Goal: Task Accomplishment & Management: Use online tool/utility

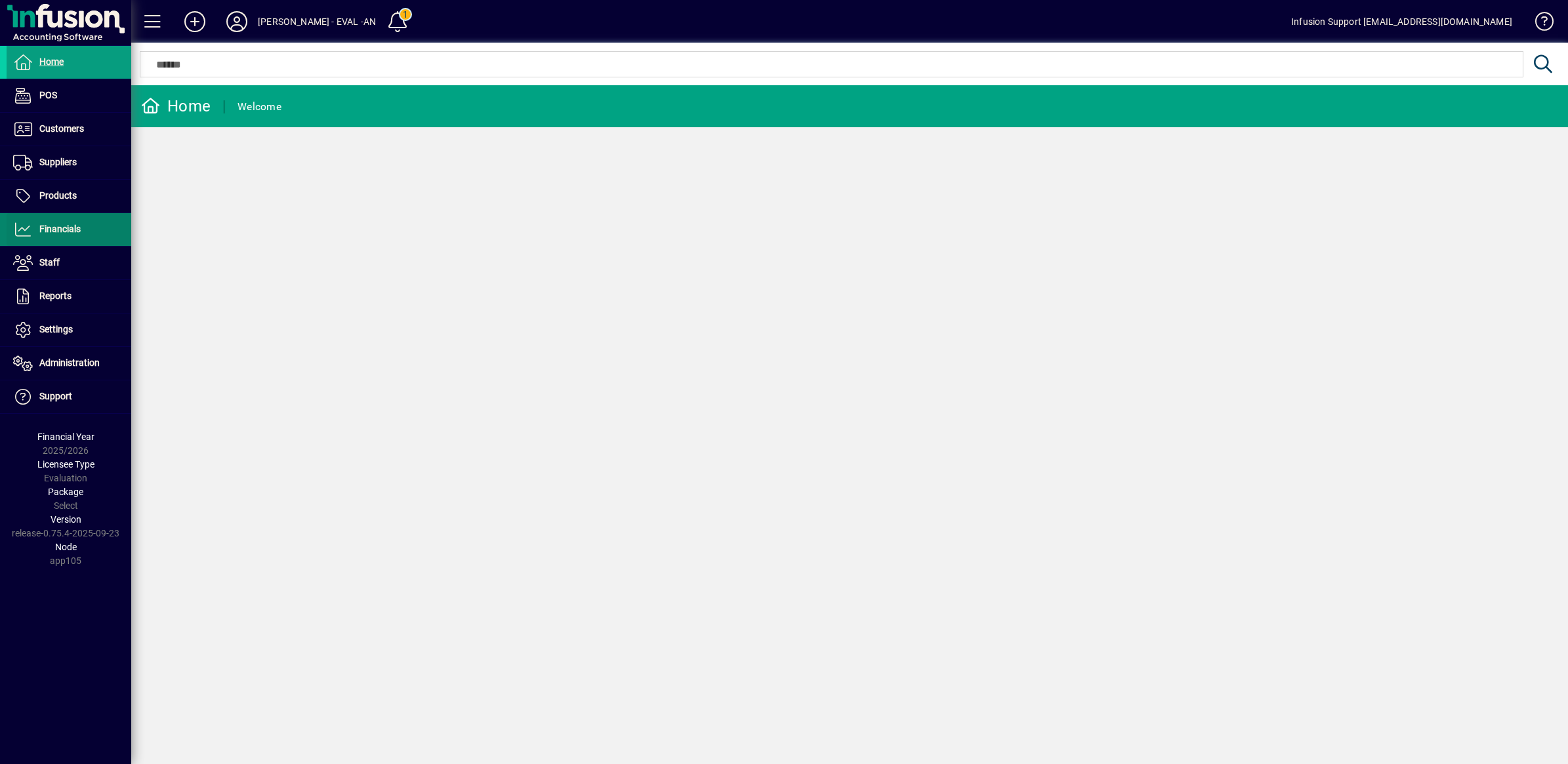
click at [45, 228] on span "Financials" at bounding box center [59, 228] width 42 height 10
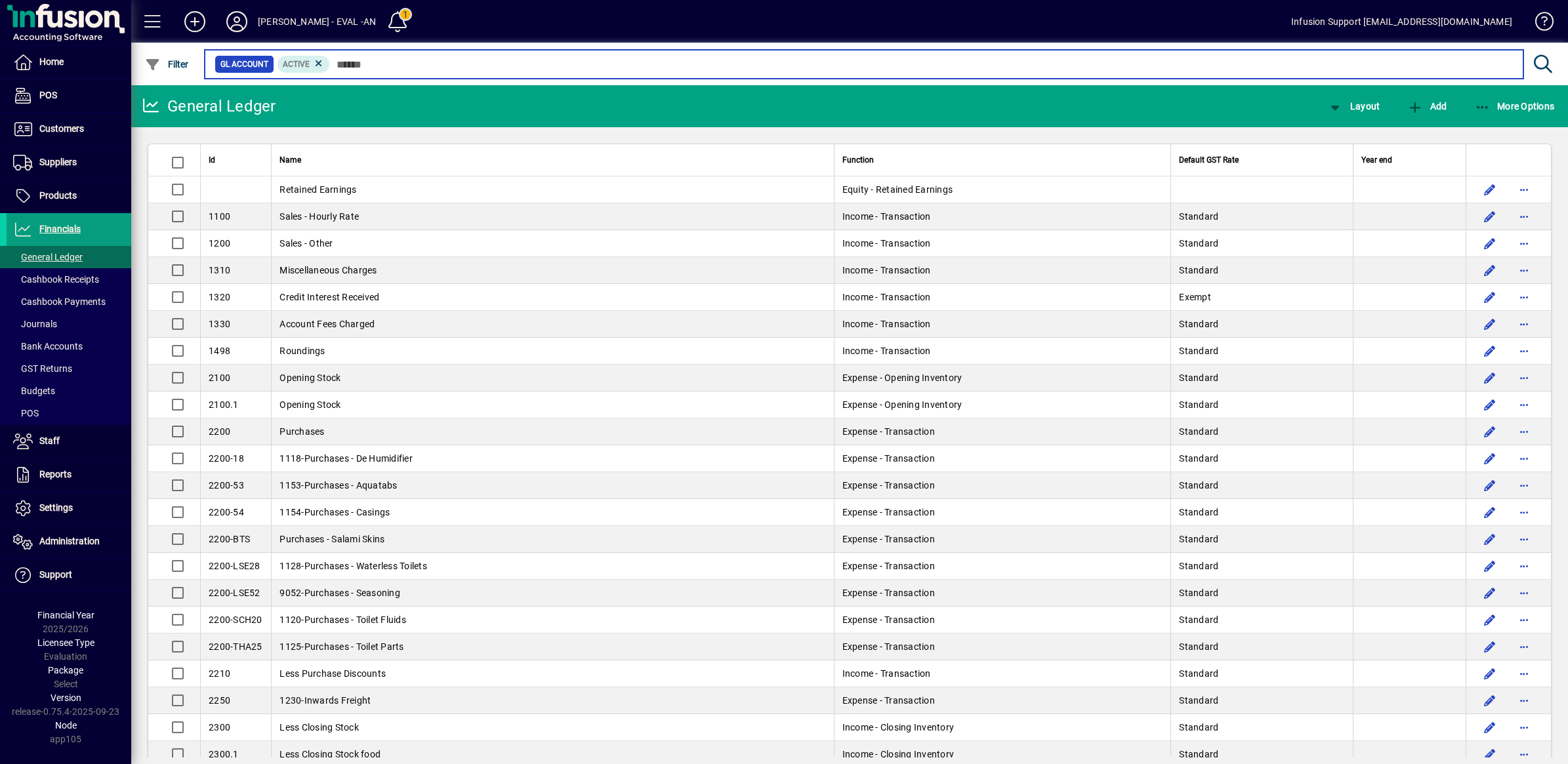
type input "*"
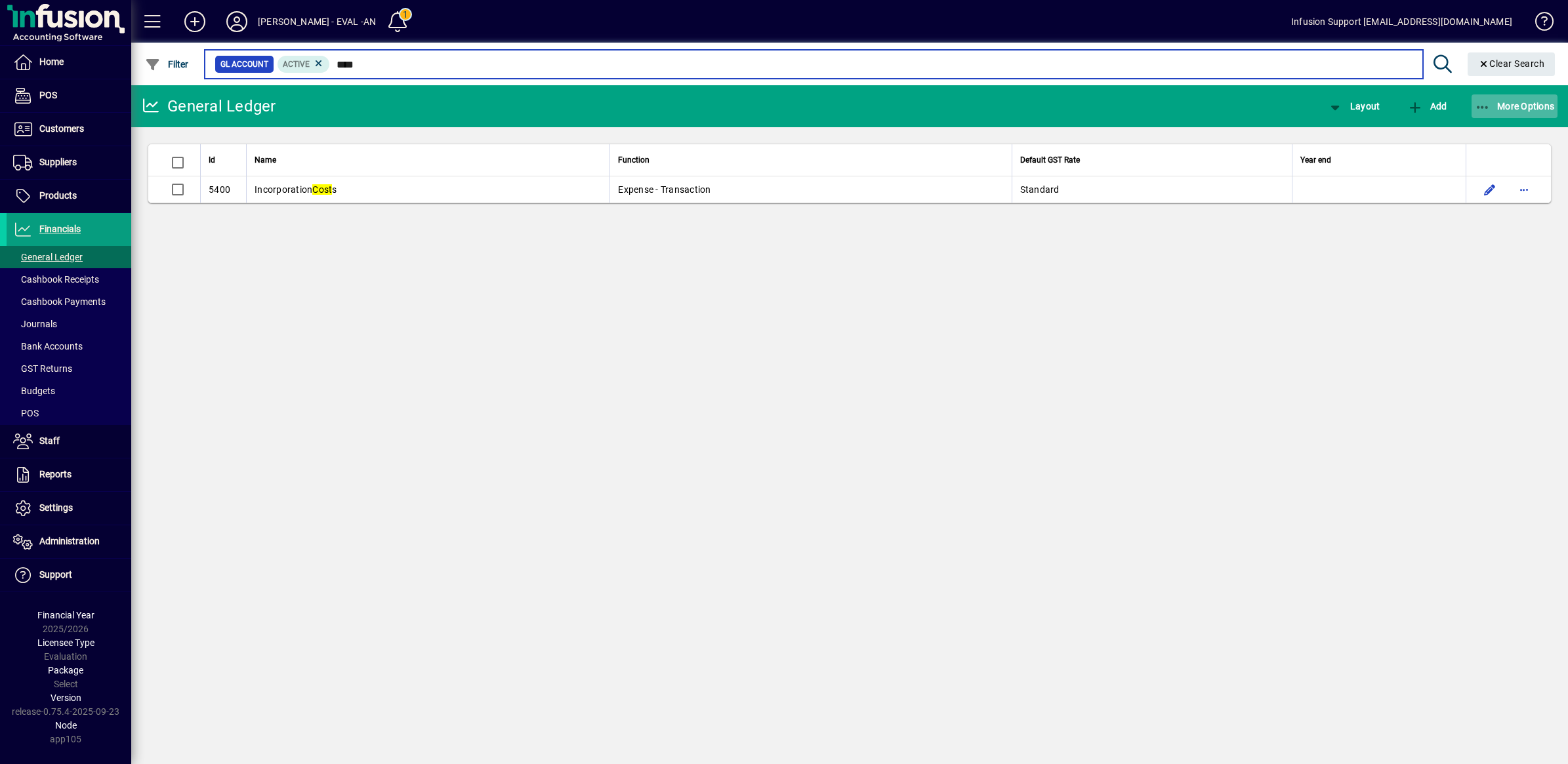
type input "****"
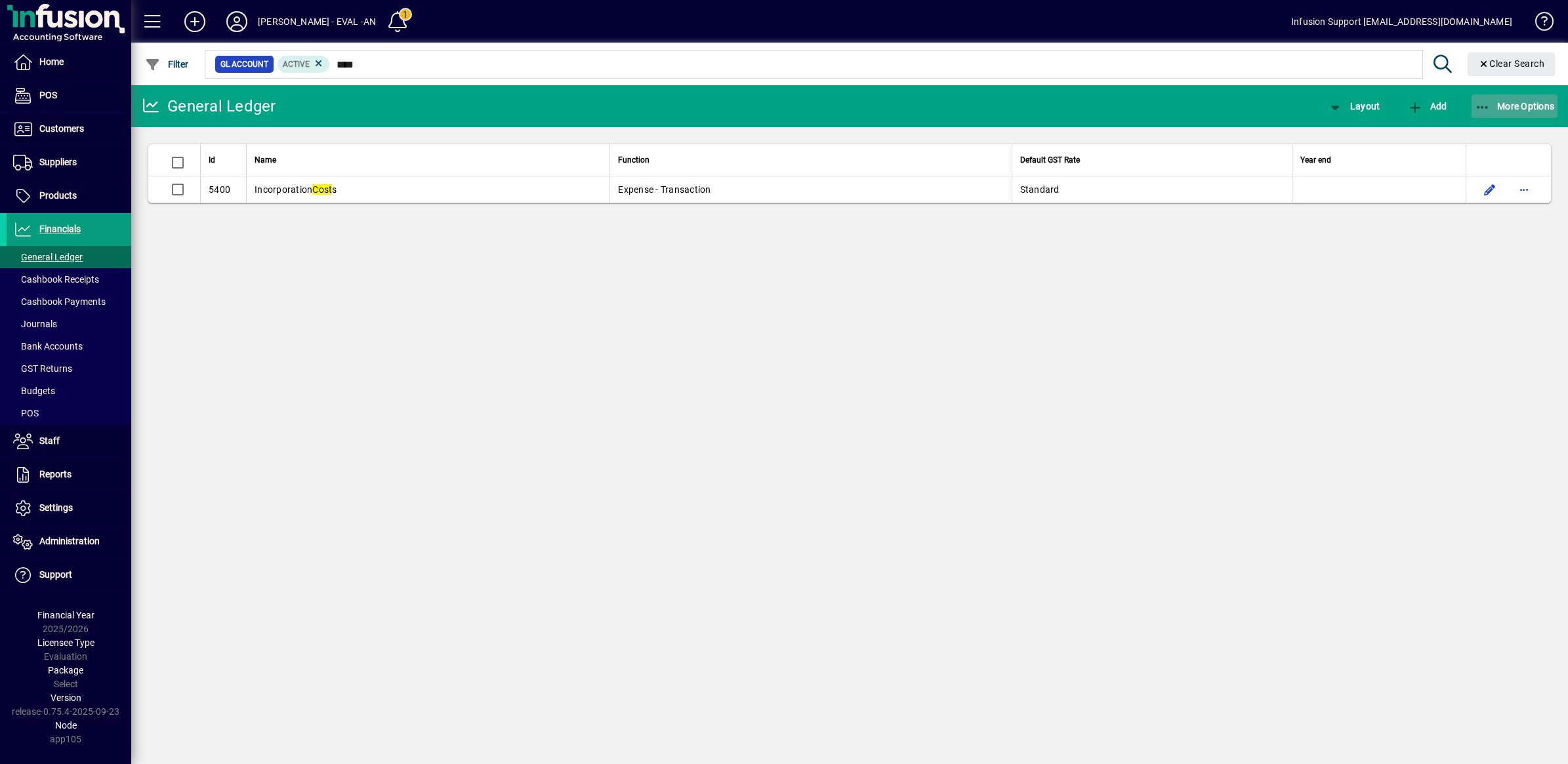
click at [1479, 110] on icon "button" at bounding box center [1482, 107] width 16 height 13
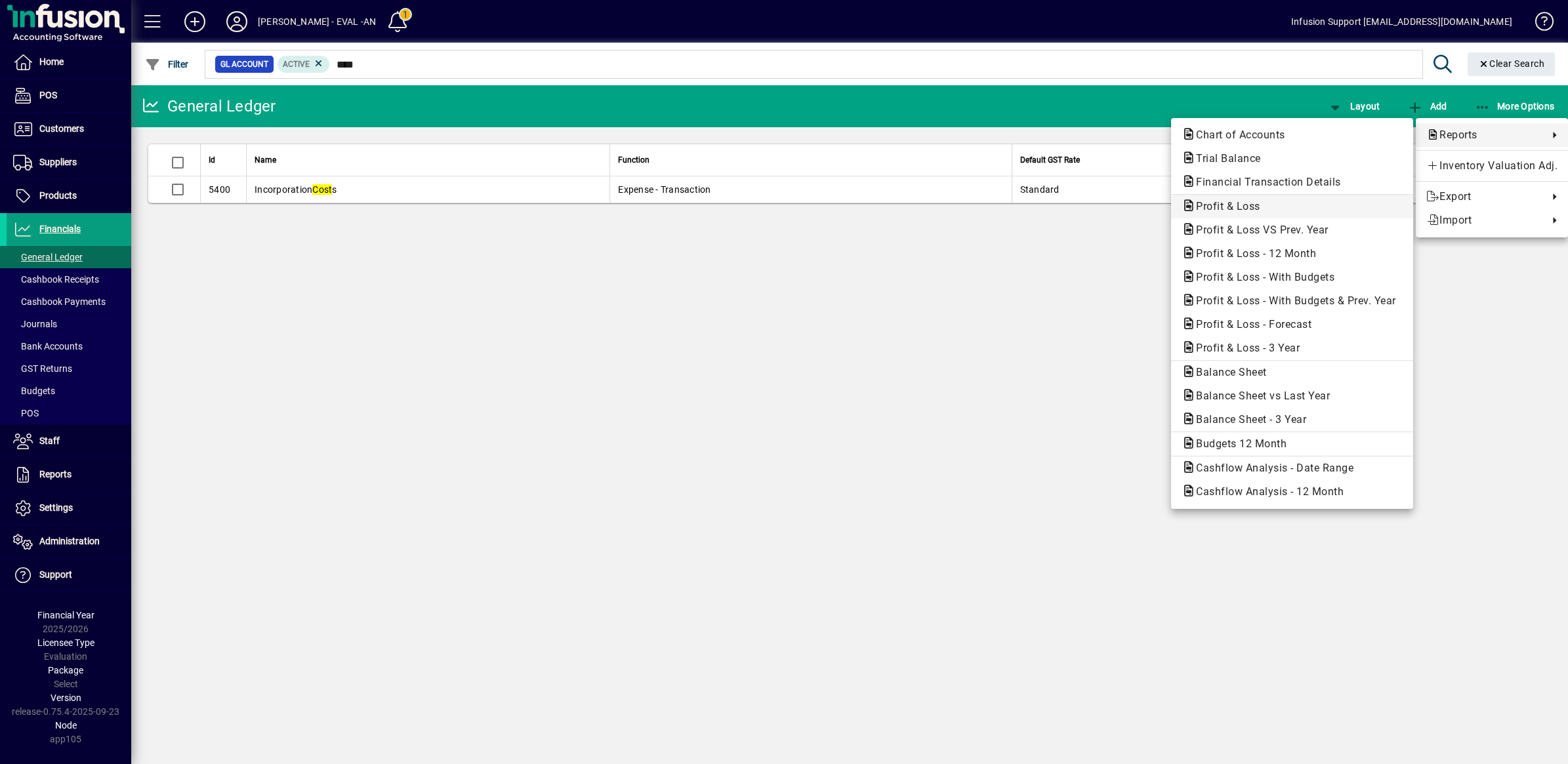
click at [1246, 209] on span "Profit & Loss" at bounding box center [1224, 206] width 85 height 13
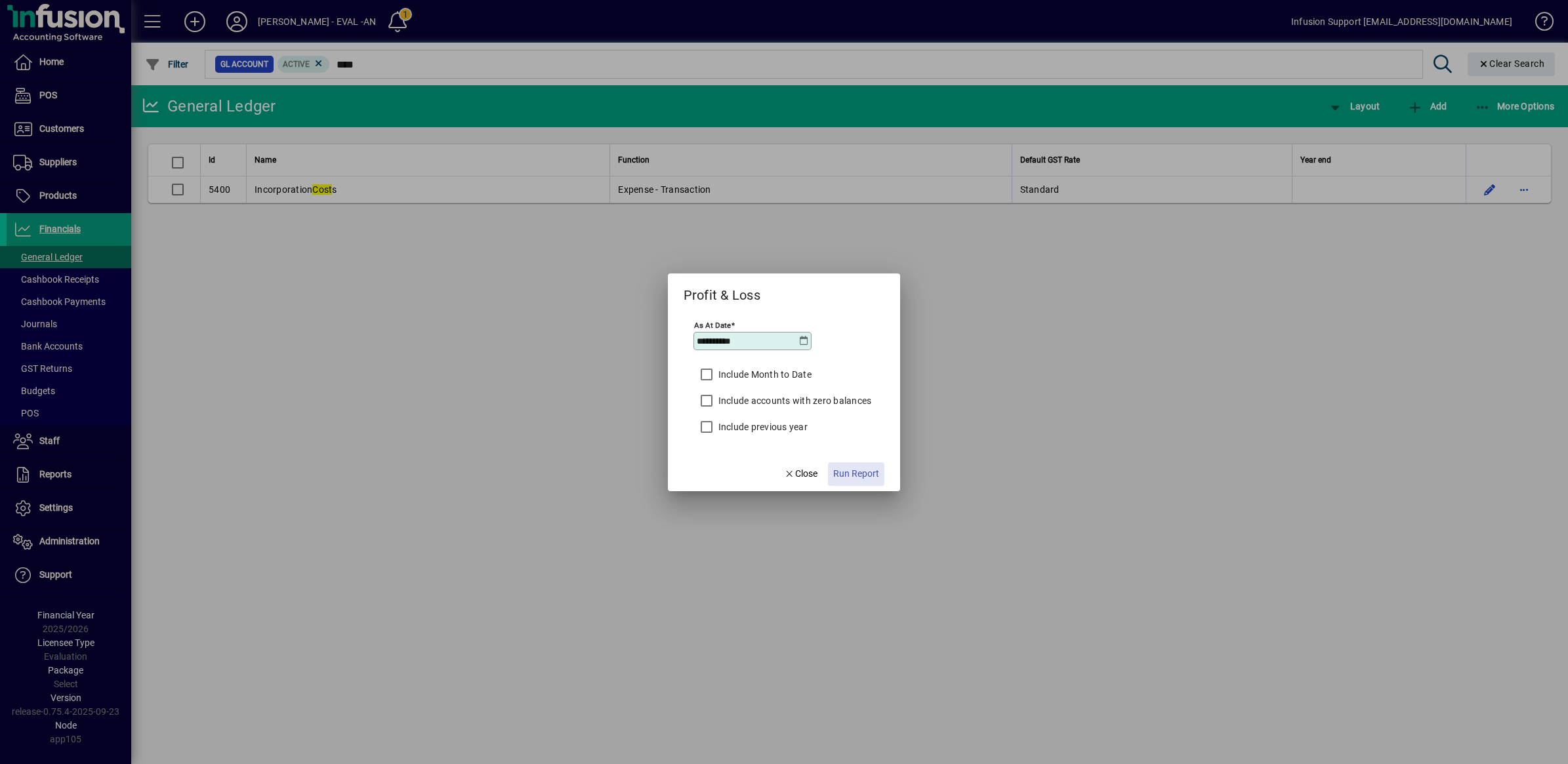
click at [851, 474] on span "Run Report" at bounding box center [856, 474] width 46 height 14
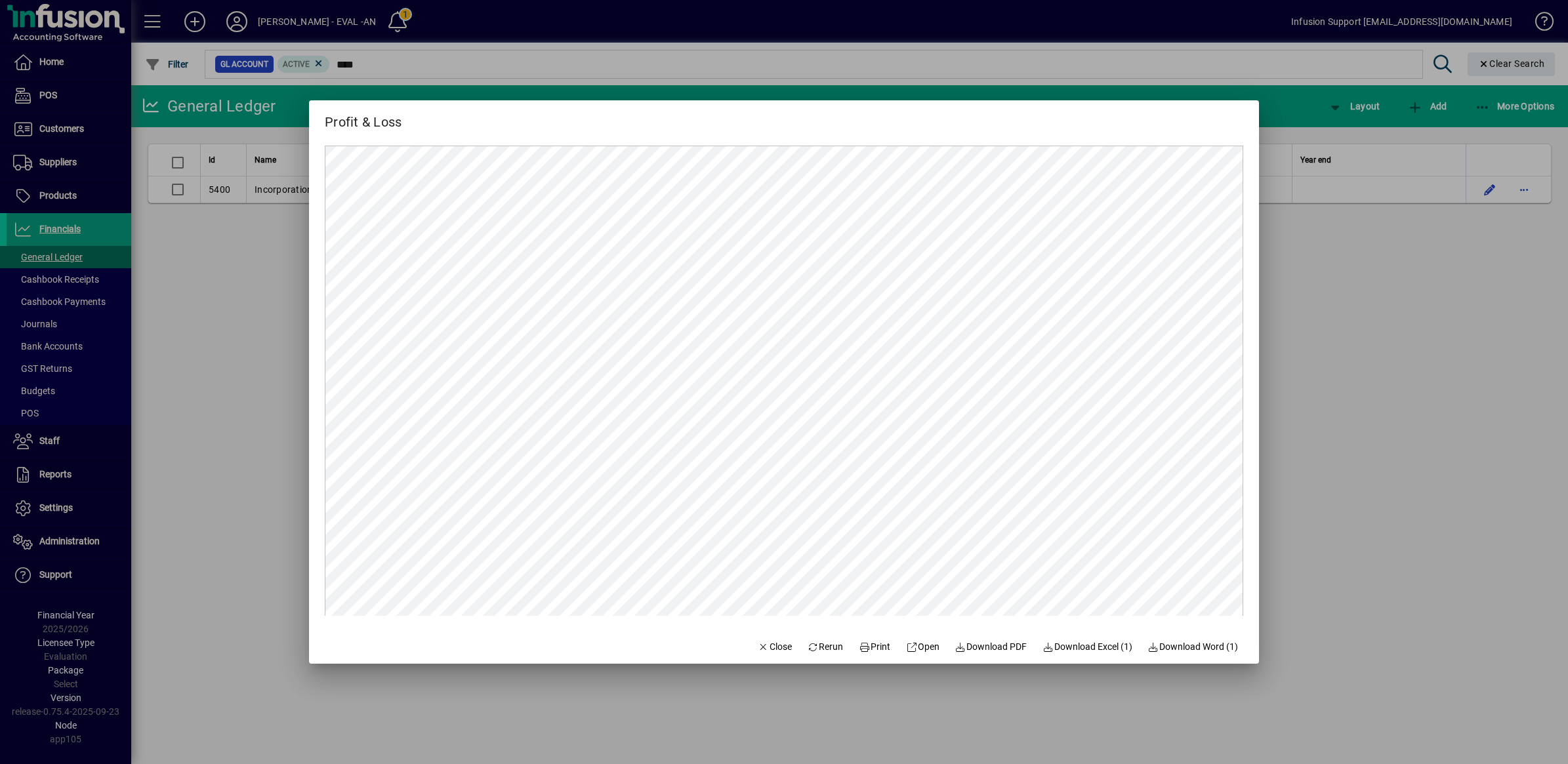
click at [774, 646] on span "Close" at bounding box center [775, 647] width 34 height 14
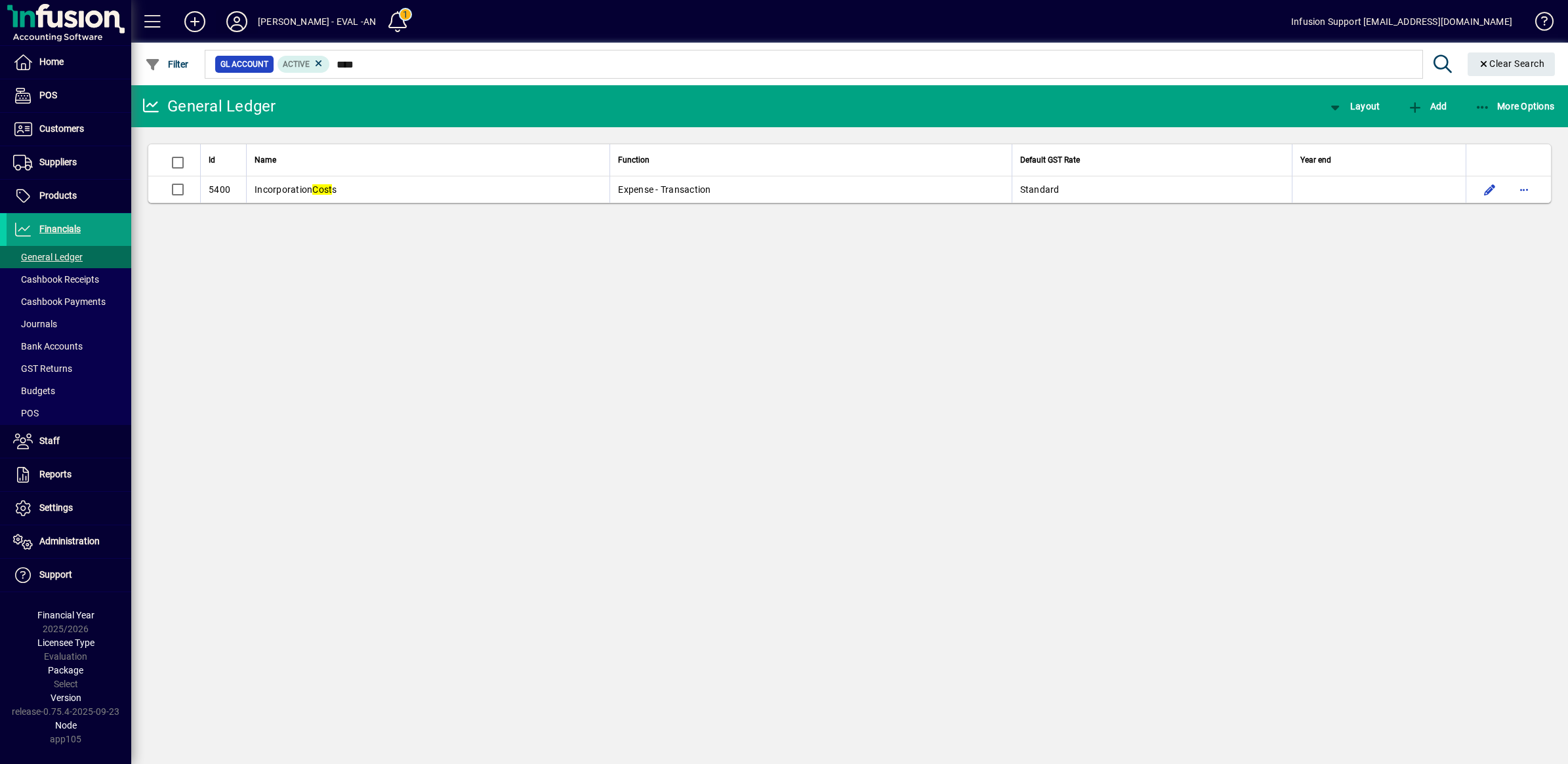
click at [240, 20] on icon at bounding box center [236, 21] width 26 height 21
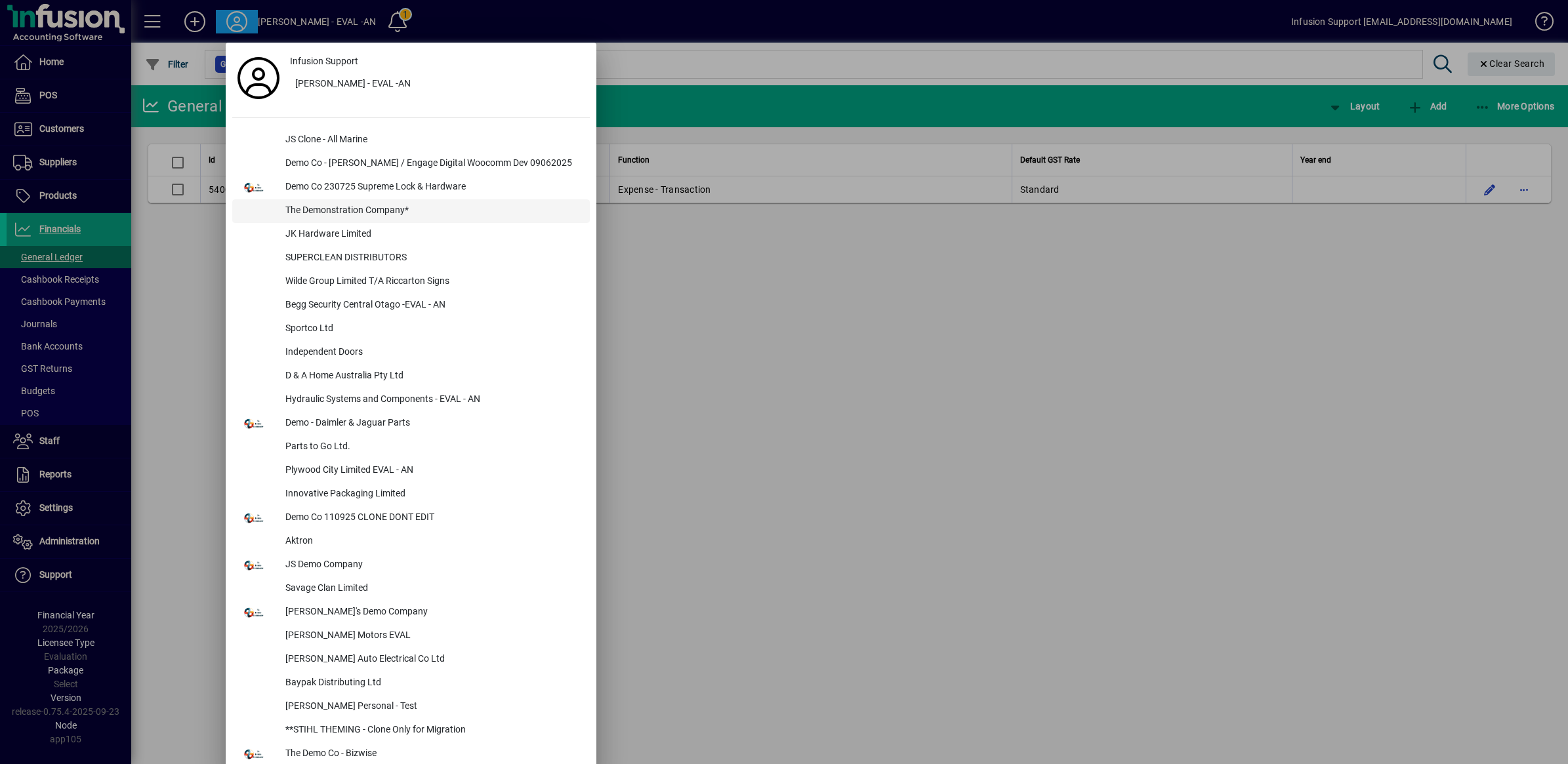
click at [341, 215] on div "The Demonstration Company*" at bounding box center [432, 211] width 315 height 24
